Goal: Transaction & Acquisition: Purchase product/service

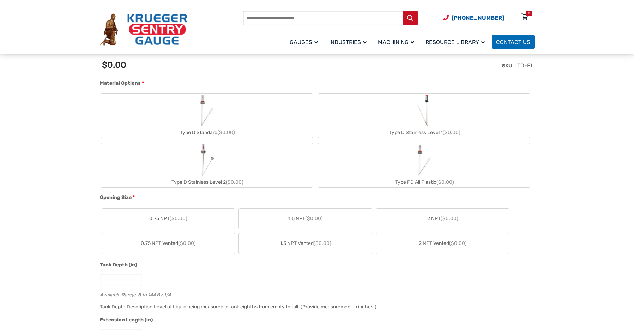
scroll to position [282, 0]
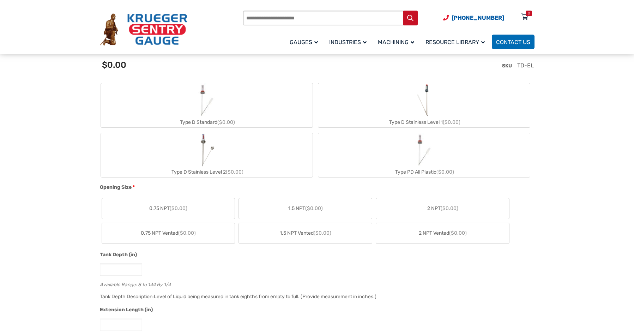
click at [222, 121] on span "($0.00)" at bounding box center [226, 122] width 18 height 6
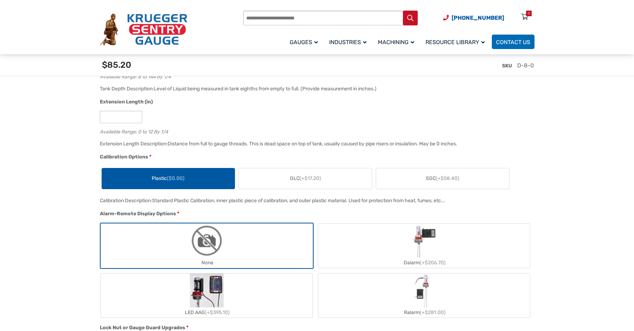
scroll to position [494, 0]
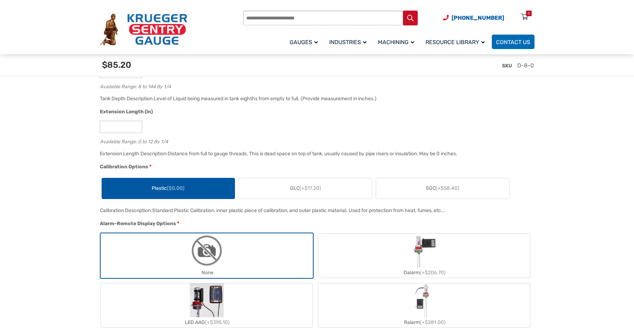
click at [309, 191] on span "(+$17.20)" at bounding box center [311, 188] width 22 height 6
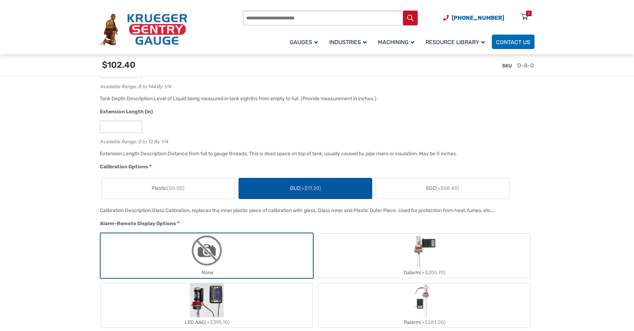
click at [441, 192] on span "SGC (+$58.40)" at bounding box center [443, 188] width 34 height 7
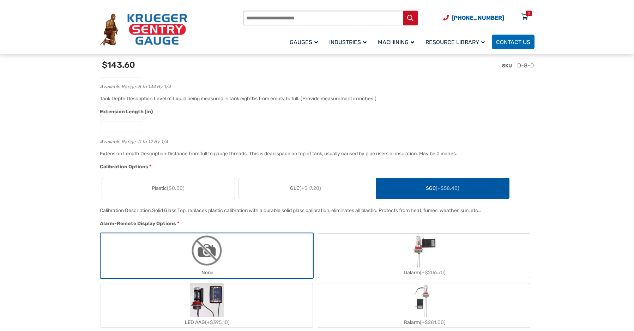
click at [190, 194] on label "Plastic ($0.00)" at bounding box center [168, 188] width 133 height 20
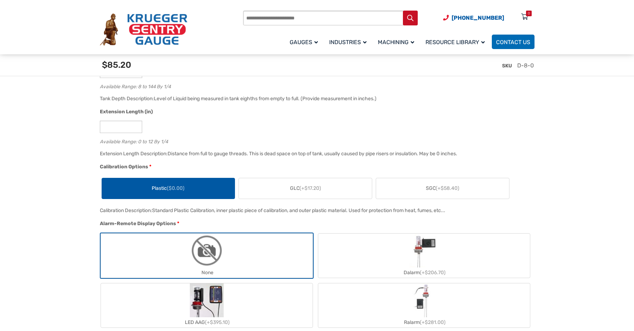
click at [327, 197] on label "GLC (+$17.20)" at bounding box center [305, 188] width 133 height 20
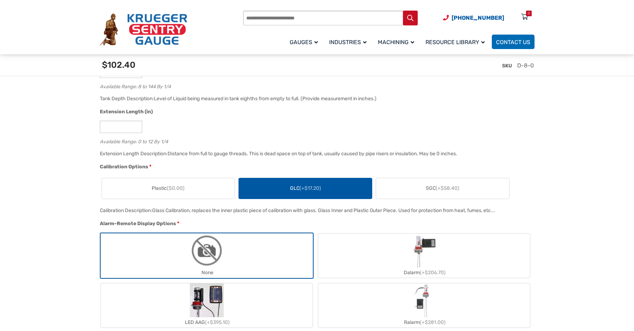
click at [177, 194] on label "Plastic ($0.00)" at bounding box center [168, 188] width 133 height 20
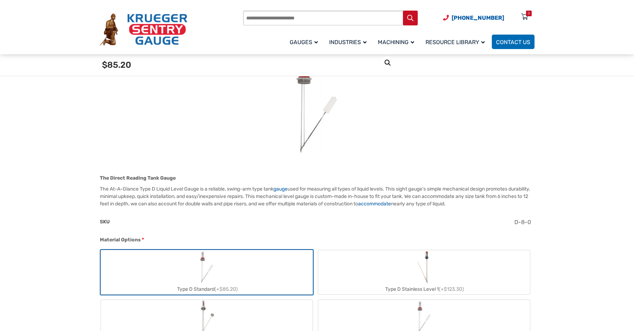
scroll to position [212, 0]
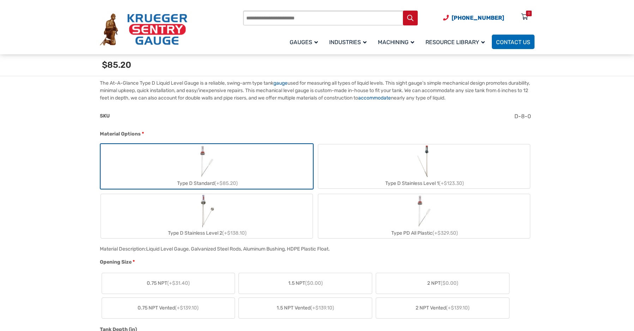
click at [386, 179] on div "Type D Stainless Level 1 (+$123.30)" at bounding box center [424, 183] width 212 height 10
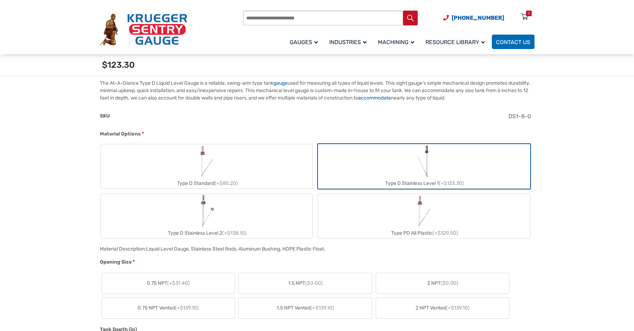
click at [247, 168] on label "Type D Standard (+$85.20)" at bounding box center [207, 166] width 212 height 44
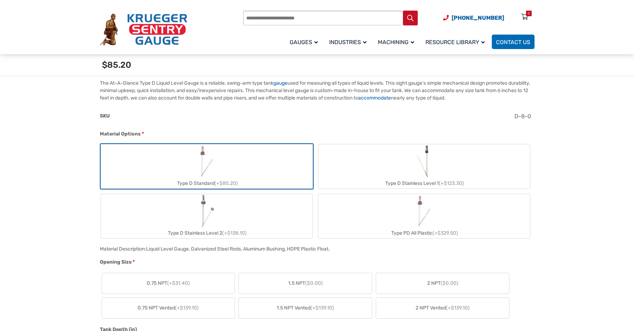
click at [370, 172] on label "Type D Stainless Level 1 (+$123.30)" at bounding box center [424, 166] width 212 height 44
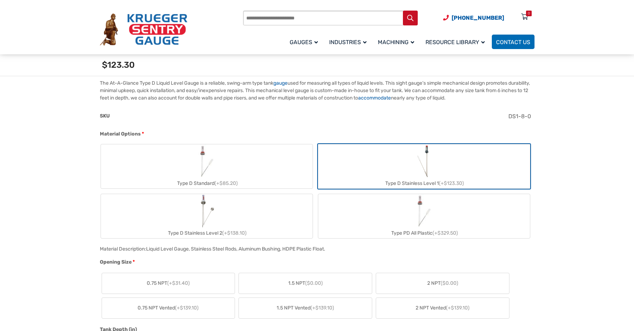
click at [280, 173] on label "Type D Standard (+$85.20)" at bounding box center [207, 166] width 212 height 44
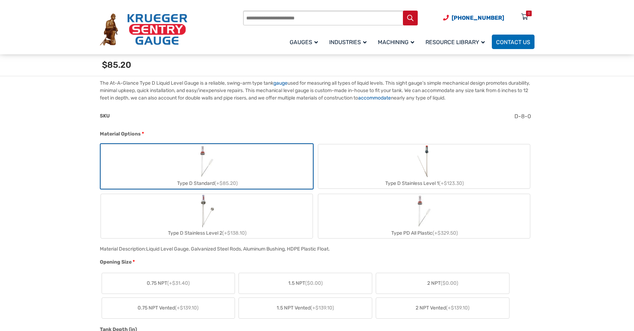
click at [391, 178] on div "Type D Stainless Level 1 (+$123.30)" at bounding box center [424, 183] width 212 height 10
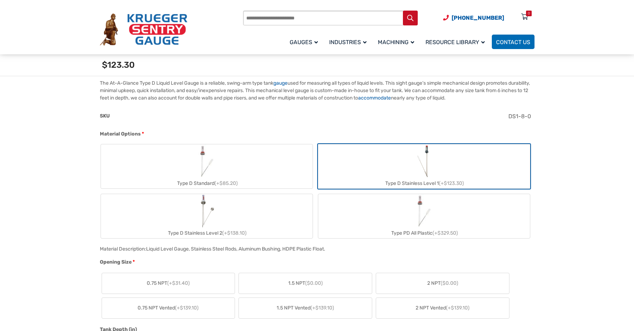
click at [287, 176] on label "Type D Standard (+$85.20)" at bounding box center [207, 166] width 212 height 44
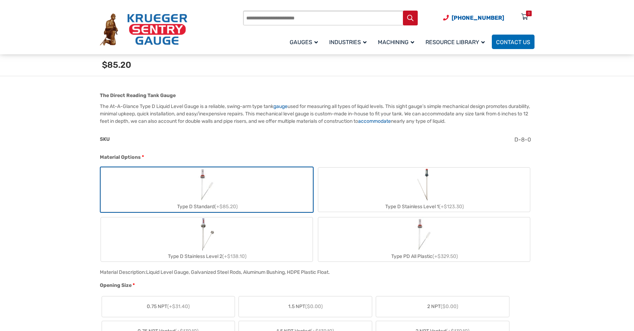
scroll to position [176, 0]
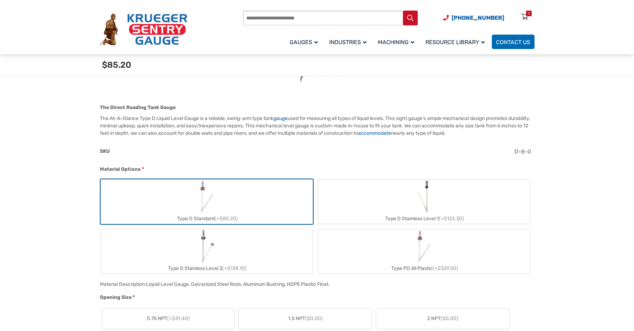
click at [389, 201] on label "Type D Stainless Level 1 (+$123.30)" at bounding box center [424, 202] width 212 height 44
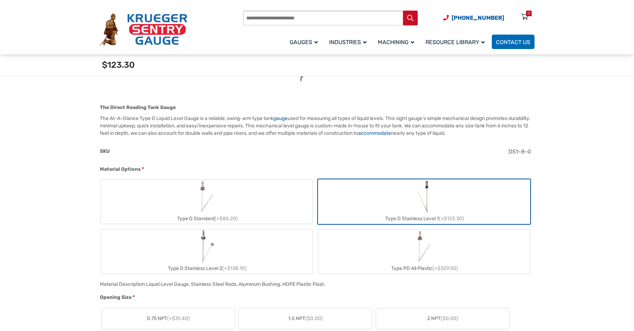
click at [290, 203] on label "Type D Standard (+$85.20)" at bounding box center [207, 202] width 212 height 44
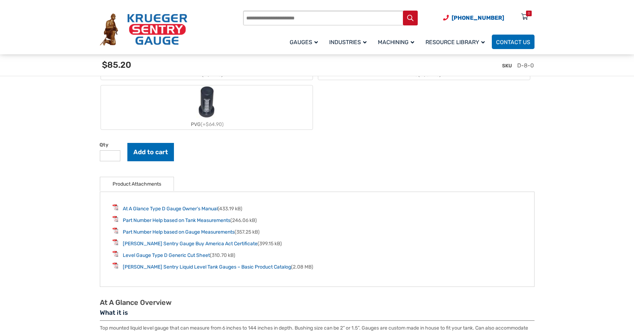
scroll to position [917, 0]
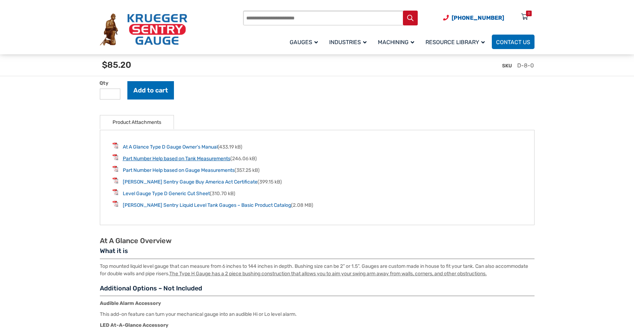
click at [202, 161] on link "Part Number Help based on Tank Measurements" at bounding box center [177, 159] width 108 height 6
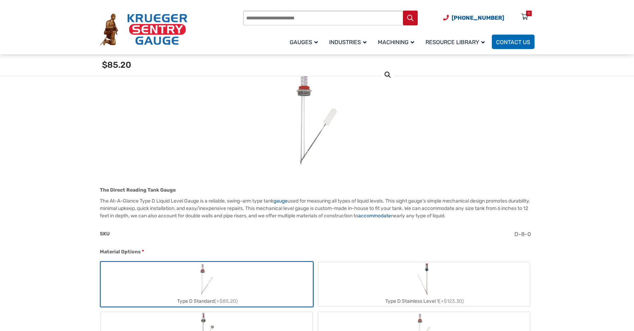
scroll to position [106, 0]
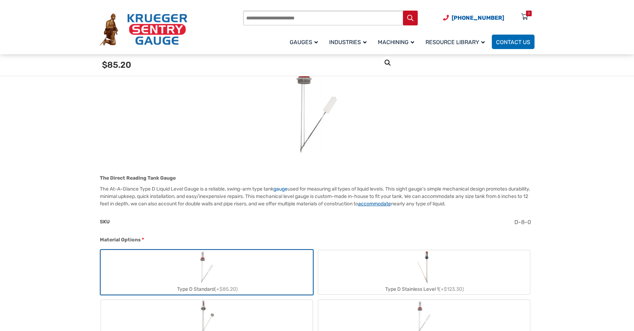
click at [391, 202] on link "accommodate" at bounding box center [374, 204] width 33 height 6
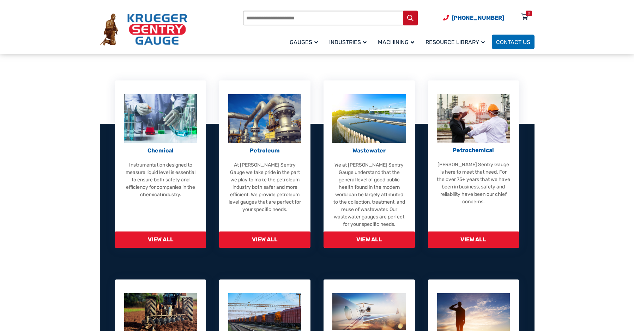
scroll to position [71, 0]
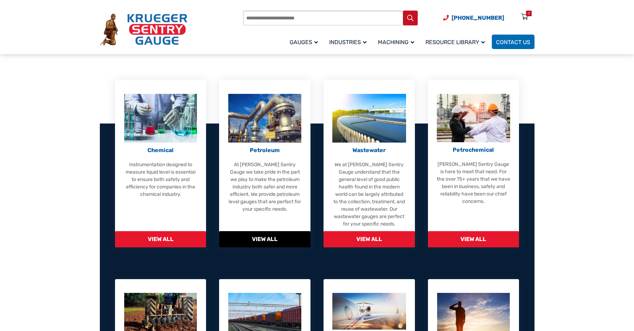
click at [270, 150] on p "Petroleum" at bounding box center [265, 150] width 74 height 8
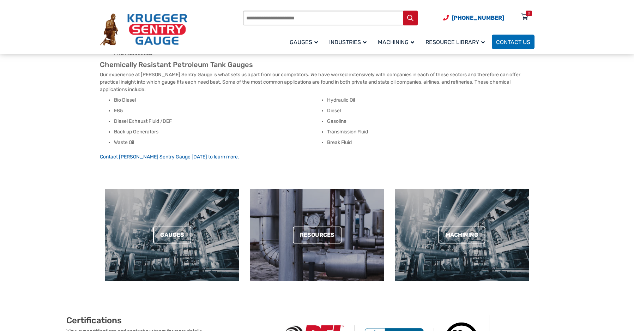
scroll to position [247, 0]
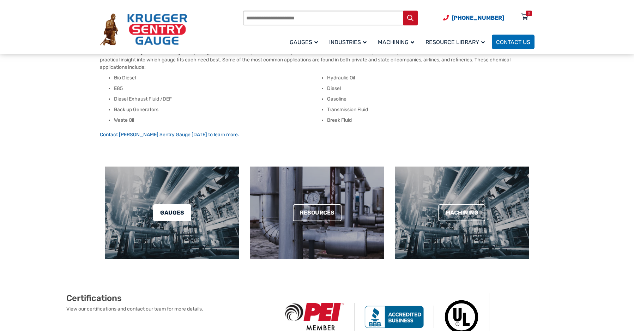
click at [155, 212] on link "Gauges" at bounding box center [172, 212] width 38 height 17
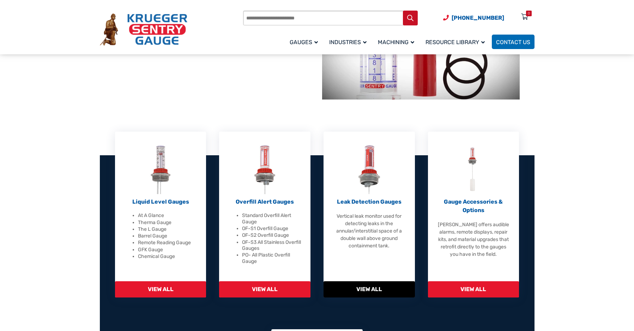
scroll to position [176, 0]
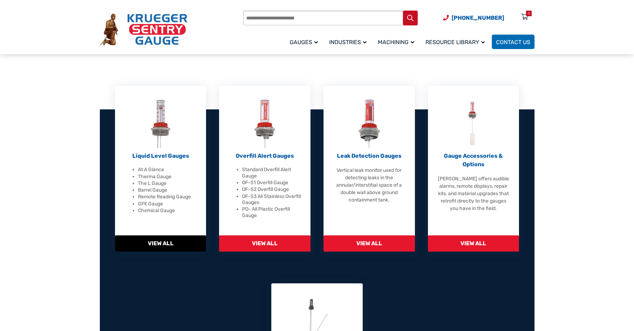
click at [167, 159] on p "Liquid Level Gauges" at bounding box center [161, 156] width 74 height 8
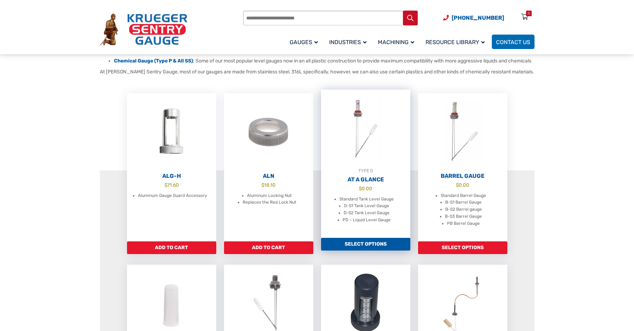
scroll to position [212, 0]
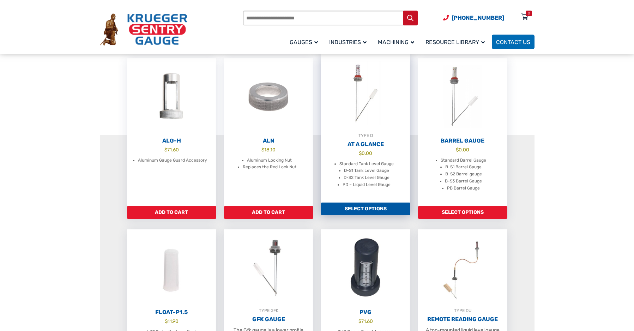
click at [374, 148] on h2 "At A Glance" at bounding box center [365, 144] width 89 height 7
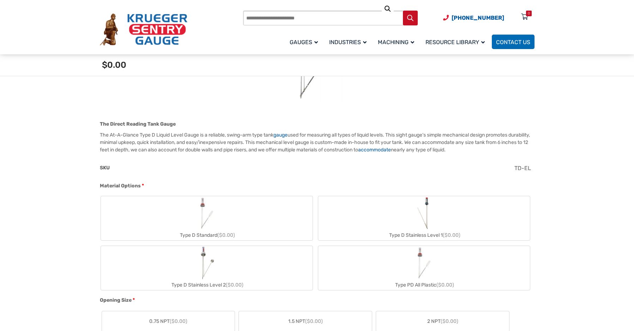
scroll to position [176, 0]
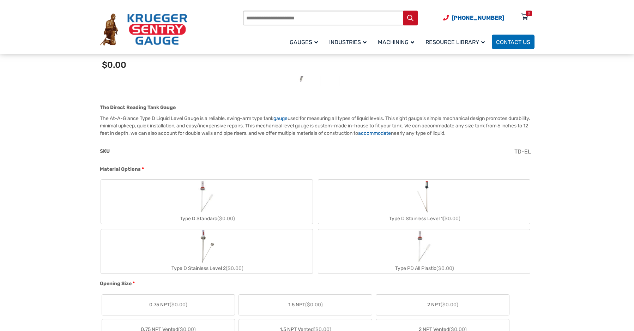
click at [364, 210] on label "Type D Stainless Level 1 ($0.00)" at bounding box center [424, 202] width 212 height 44
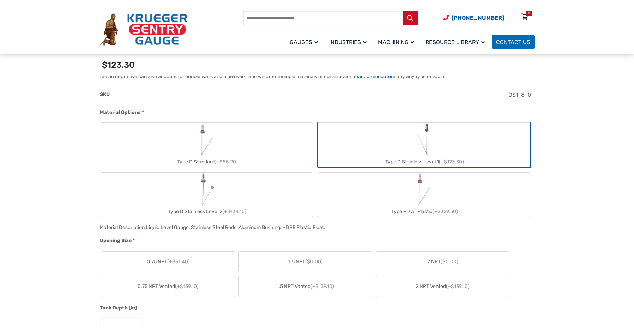
scroll to position [247, 0]
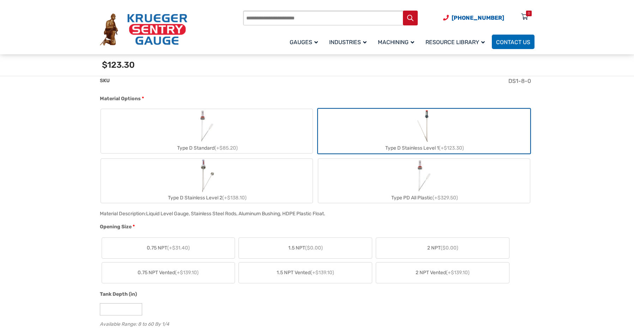
click at [259, 146] on div "Type D Standard (+$85.20)" at bounding box center [207, 148] width 212 height 10
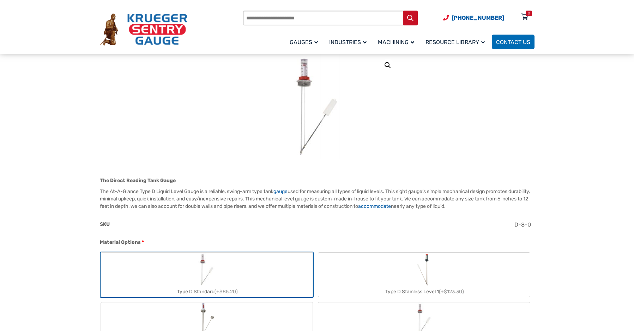
scroll to position [106, 0]
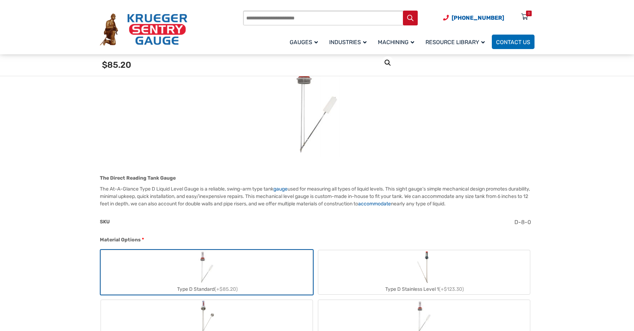
click at [400, 270] on label "Type D Stainless Level 1 (+$123.30)" at bounding box center [424, 272] width 212 height 44
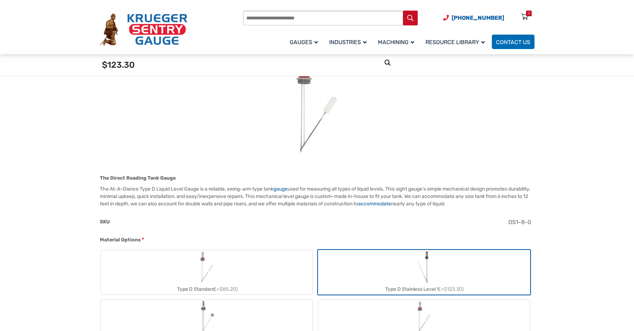
click at [282, 271] on label "Type D Standard (+$85.20)" at bounding box center [207, 272] width 212 height 44
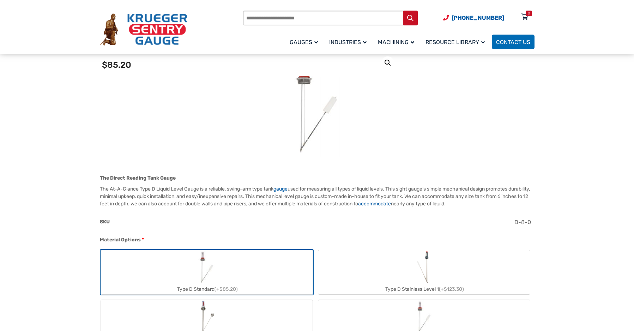
click at [389, 267] on label "Type D Stainless Level 1 (+$123.30)" at bounding box center [424, 272] width 212 height 44
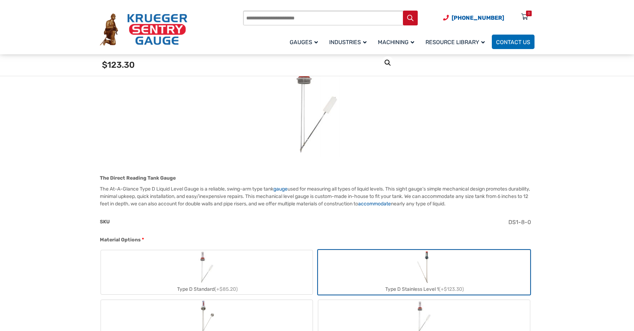
click at [256, 270] on label "Type D Standard (+$85.20)" at bounding box center [207, 272] width 212 height 44
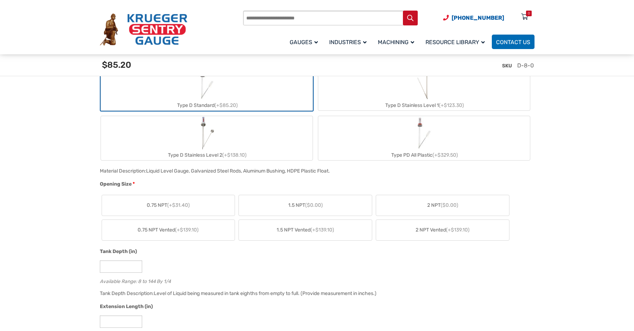
scroll to position [318, 0]
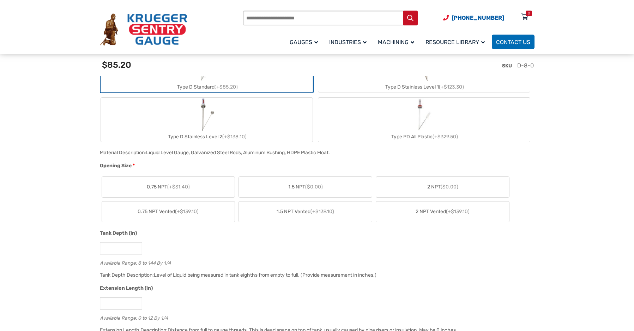
click at [426, 187] on label "2 NPT ($0.00)" at bounding box center [442, 187] width 133 height 20
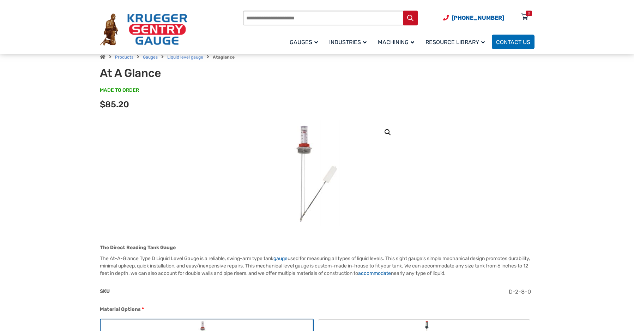
scroll to position [0, 0]
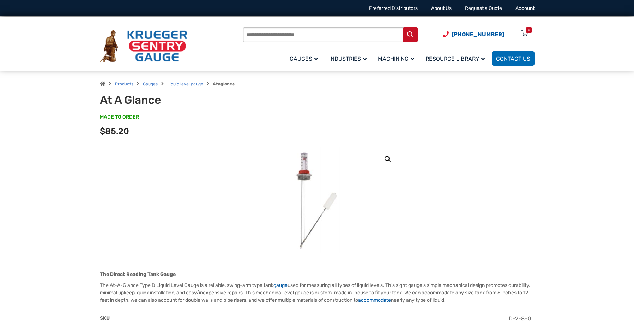
click at [305, 162] on img at bounding box center [316, 200] width 85 height 106
click at [305, 171] on img at bounding box center [316, 200] width 85 height 106
click at [303, 169] on img at bounding box center [316, 200] width 85 height 106
